Goal: Navigation & Orientation: Find specific page/section

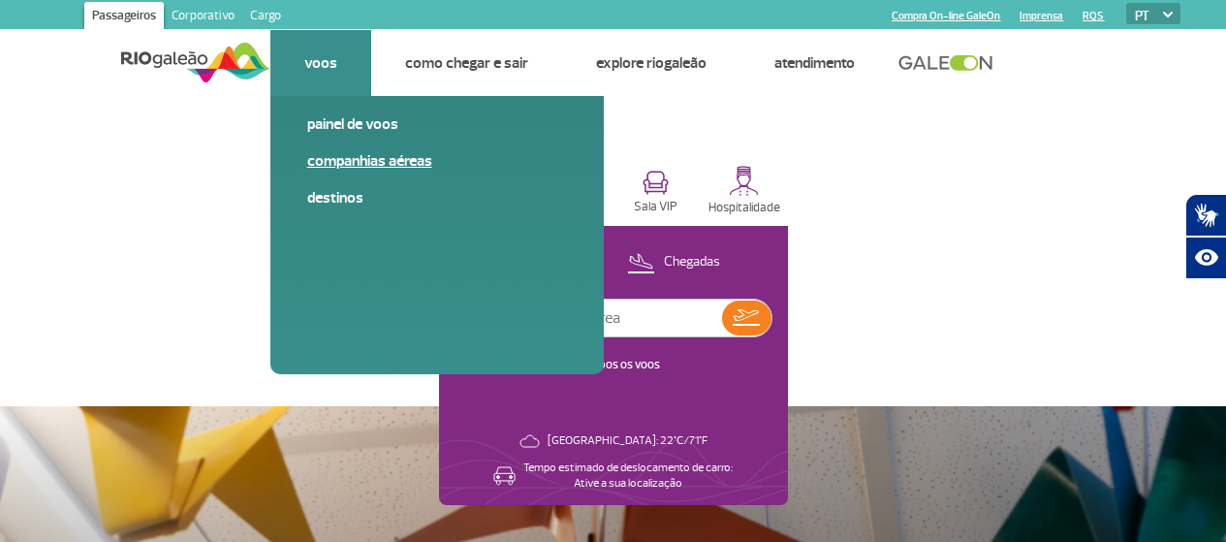
click at [366, 160] on link "Companhias Aéreas" at bounding box center [437, 160] width 260 height 21
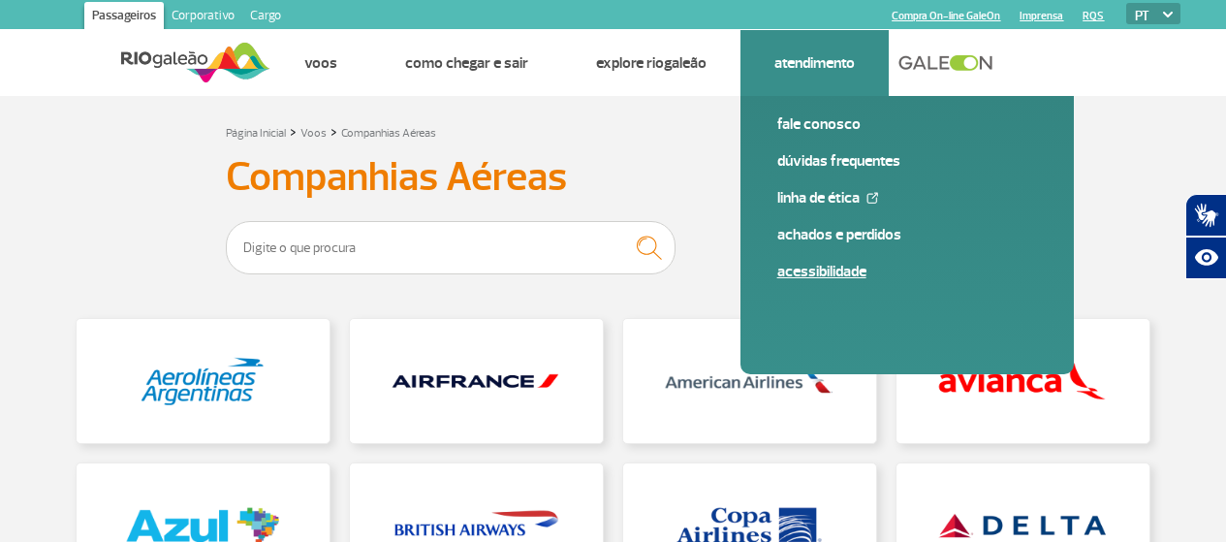
click at [813, 273] on link "Acessibilidade" at bounding box center [907, 271] width 260 height 21
